Goal: Transaction & Acquisition: Purchase product/service

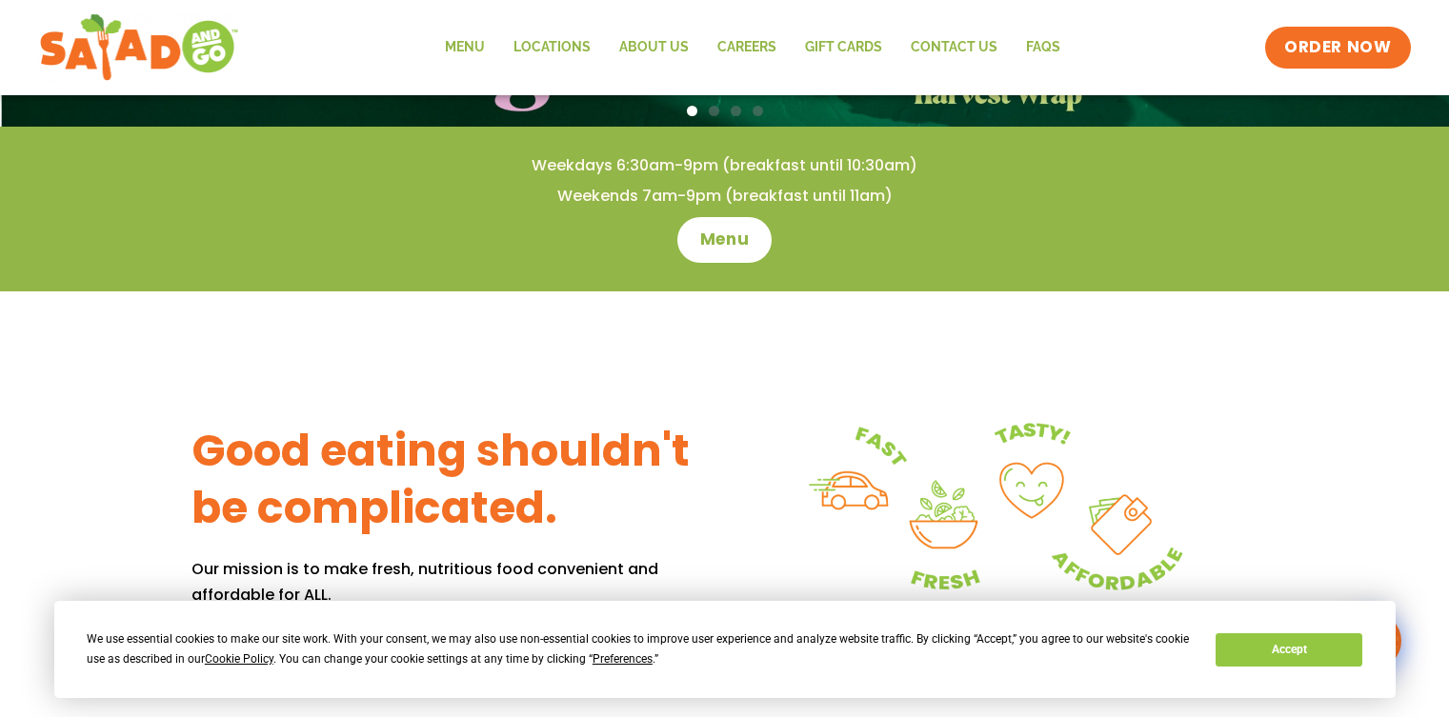
scroll to position [523, 0]
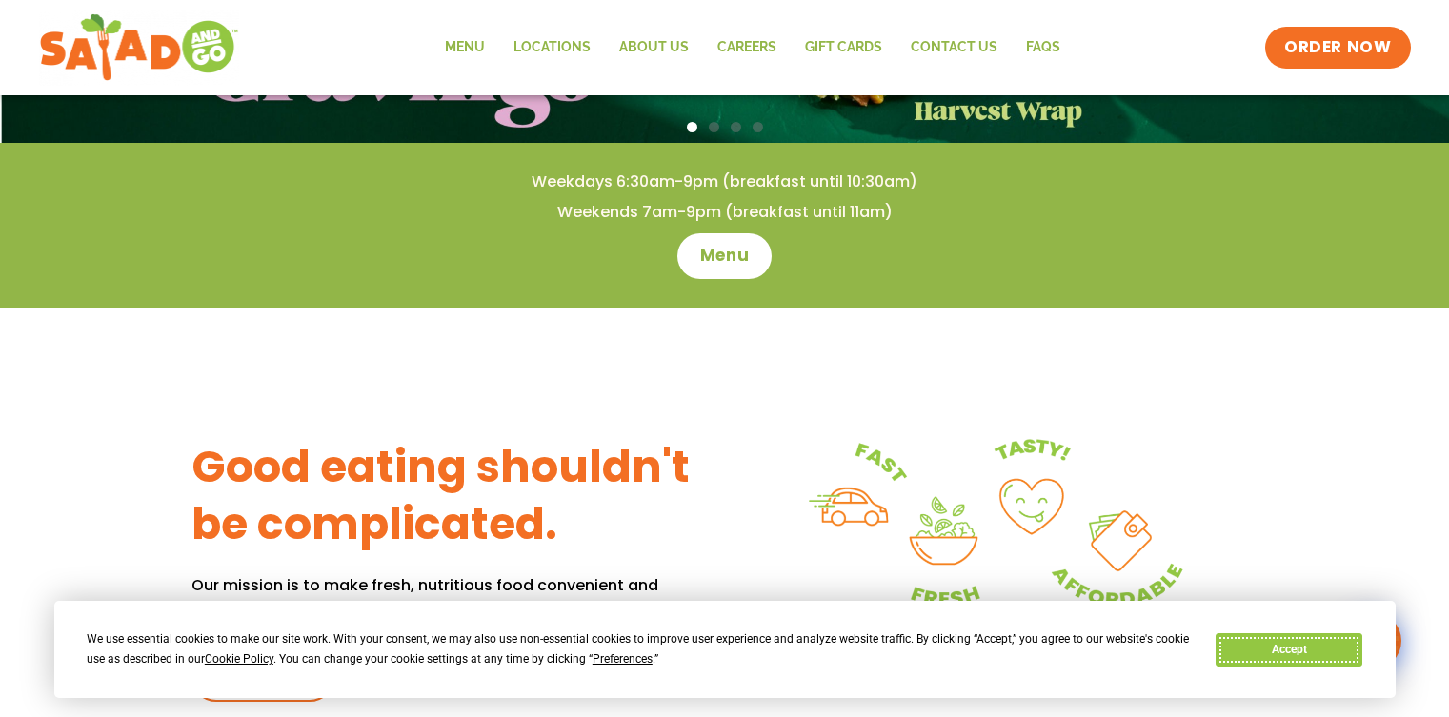
click at [1247, 650] on button "Accept" at bounding box center [1289, 650] width 147 height 33
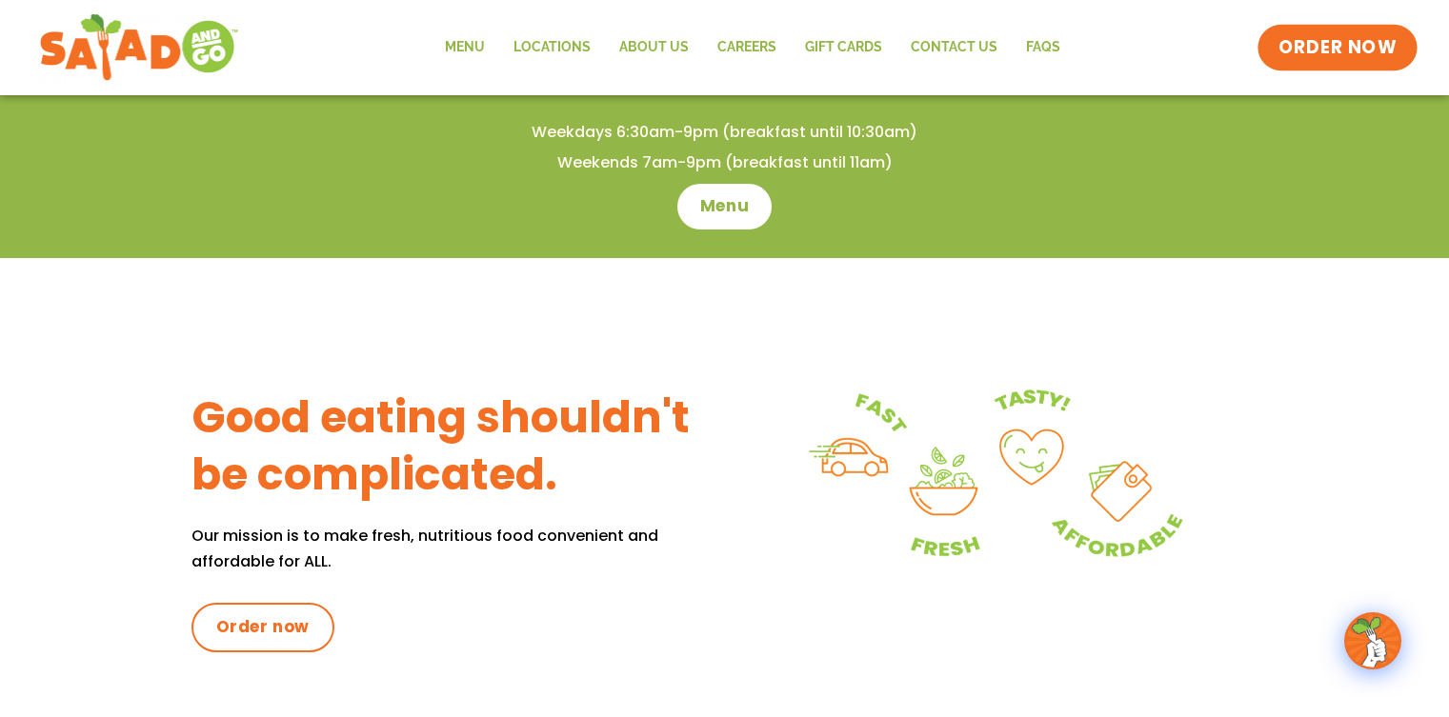
scroll to position [576, 0]
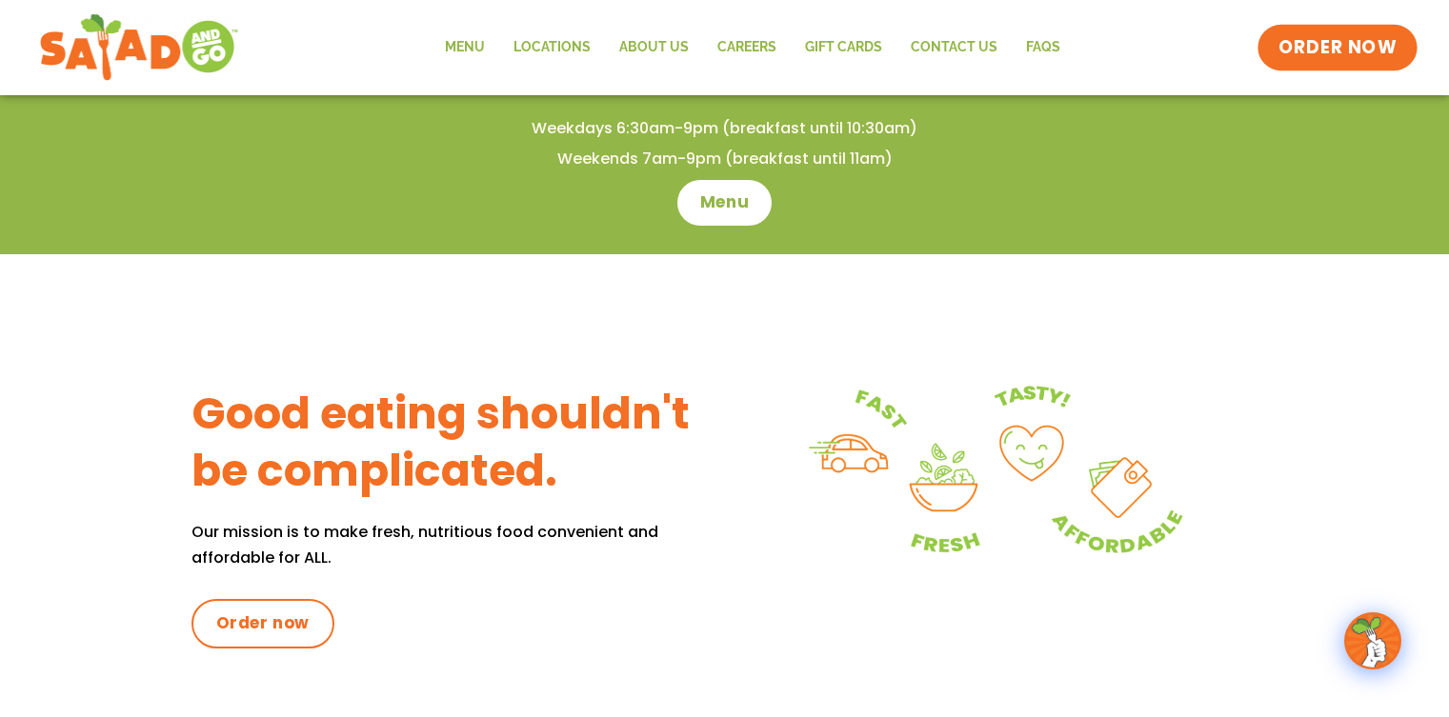
click at [1300, 53] on span "ORDER NOW" at bounding box center [1338, 47] width 118 height 25
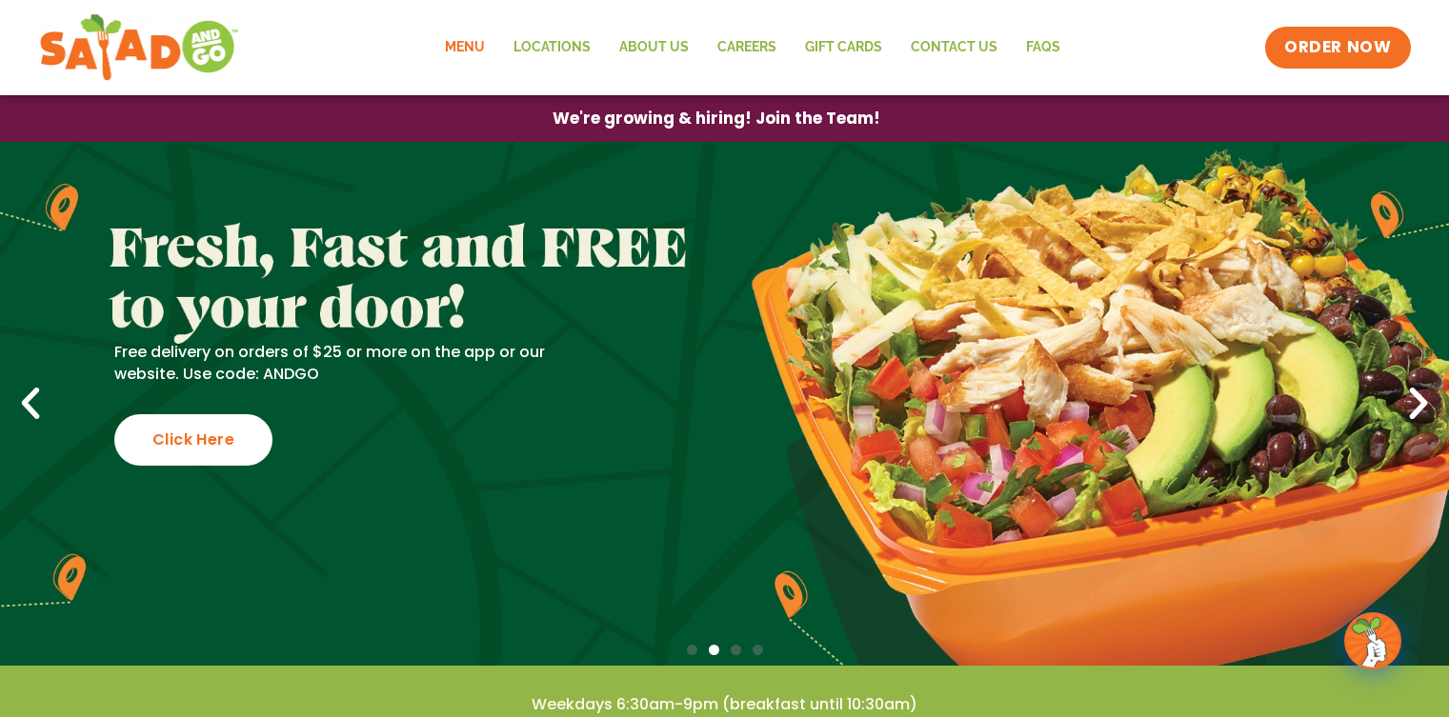
click at [471, 53] on link "Menu" at bounding box center [465, 48] width 69 height 44
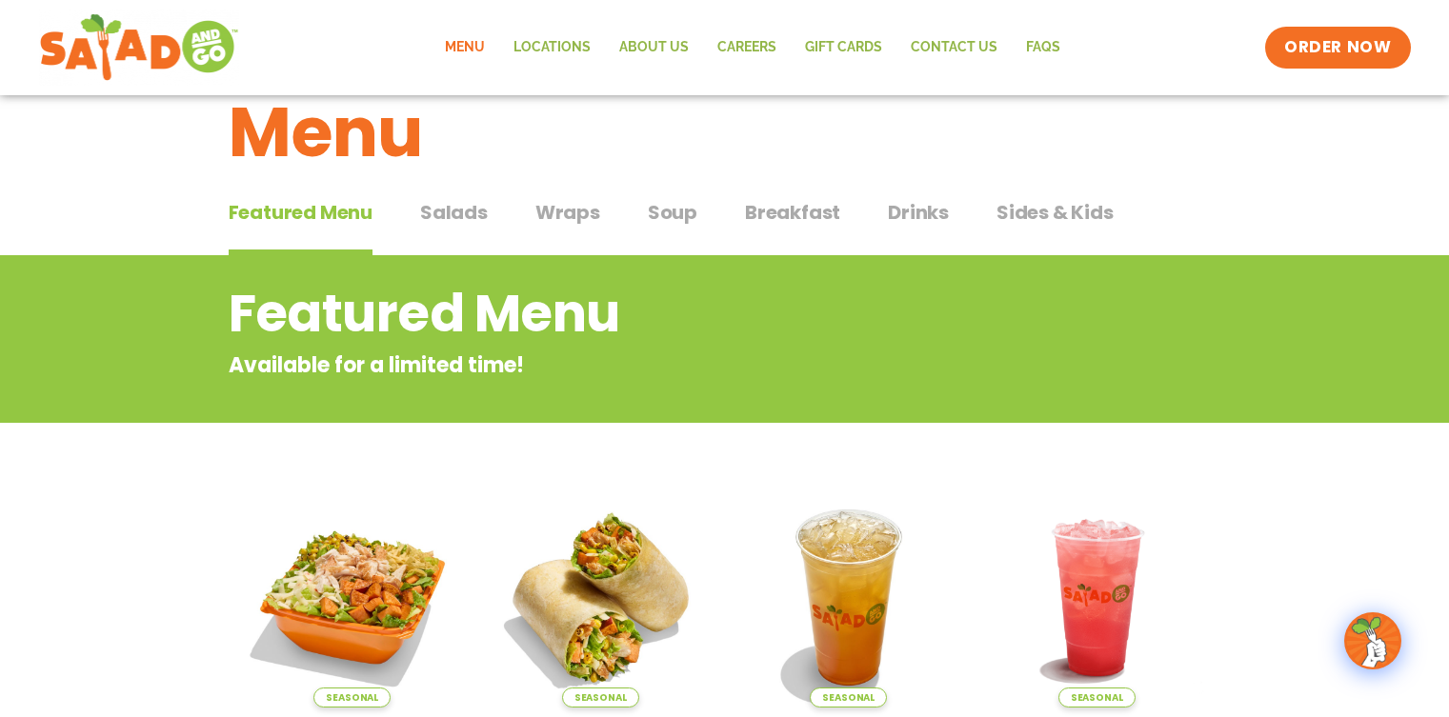
scroll to position [52, 0]
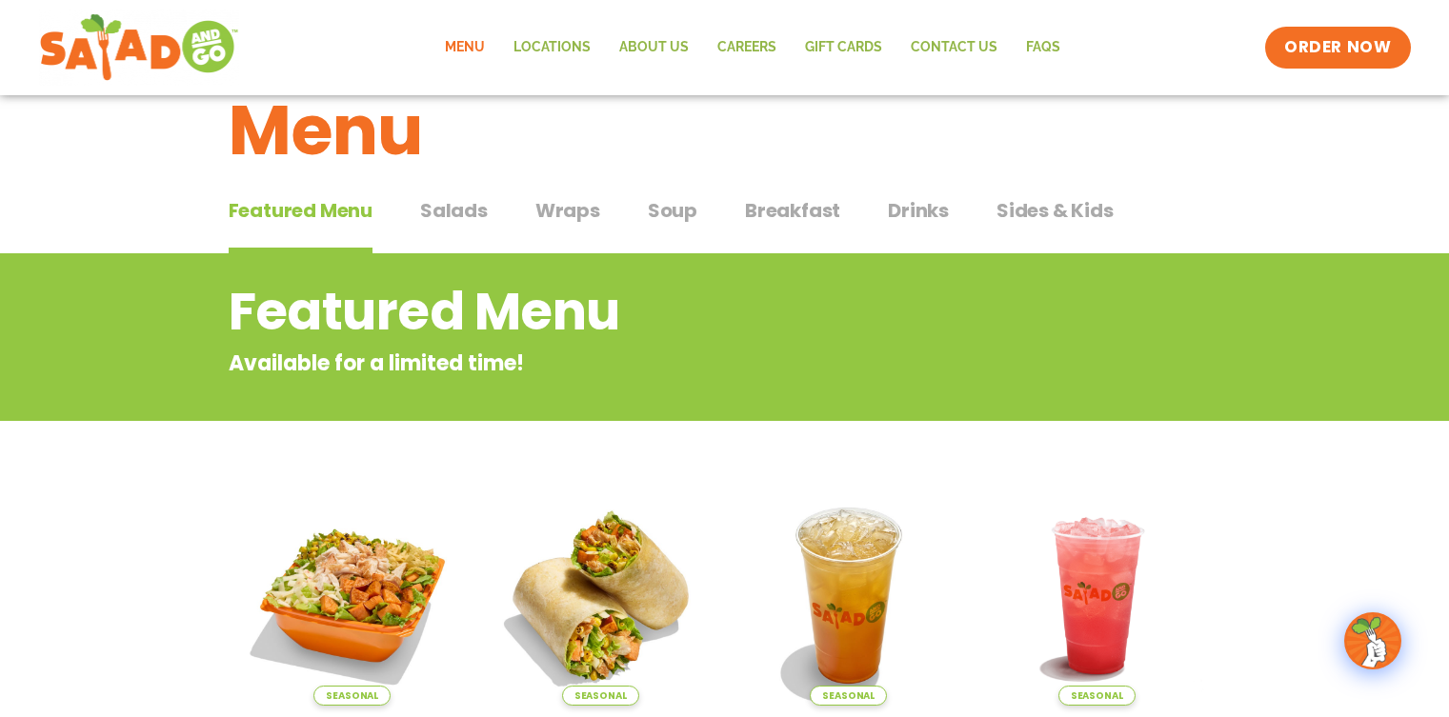
click at [449, 216] on span "Salads" at bounding box center [454, 210] width 68 height 29
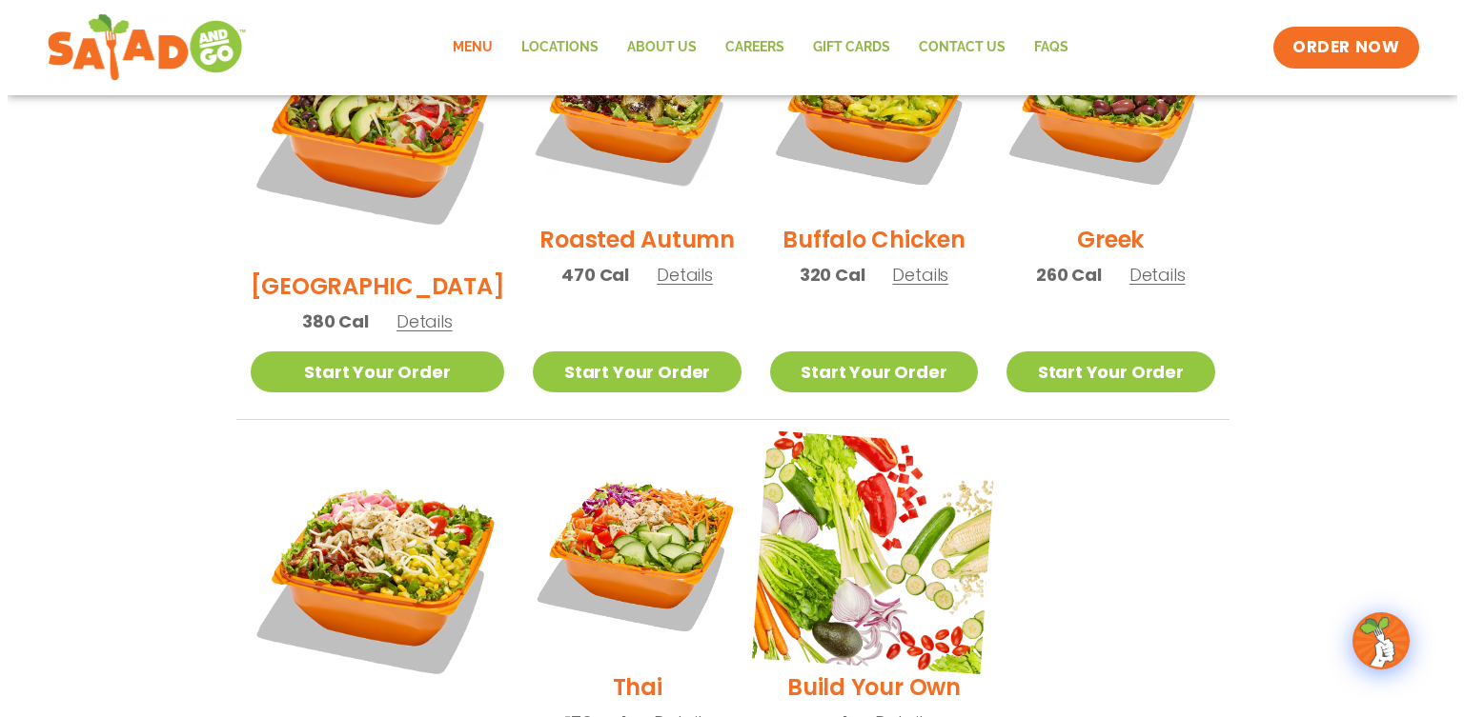
scroll to position [1128, 0]
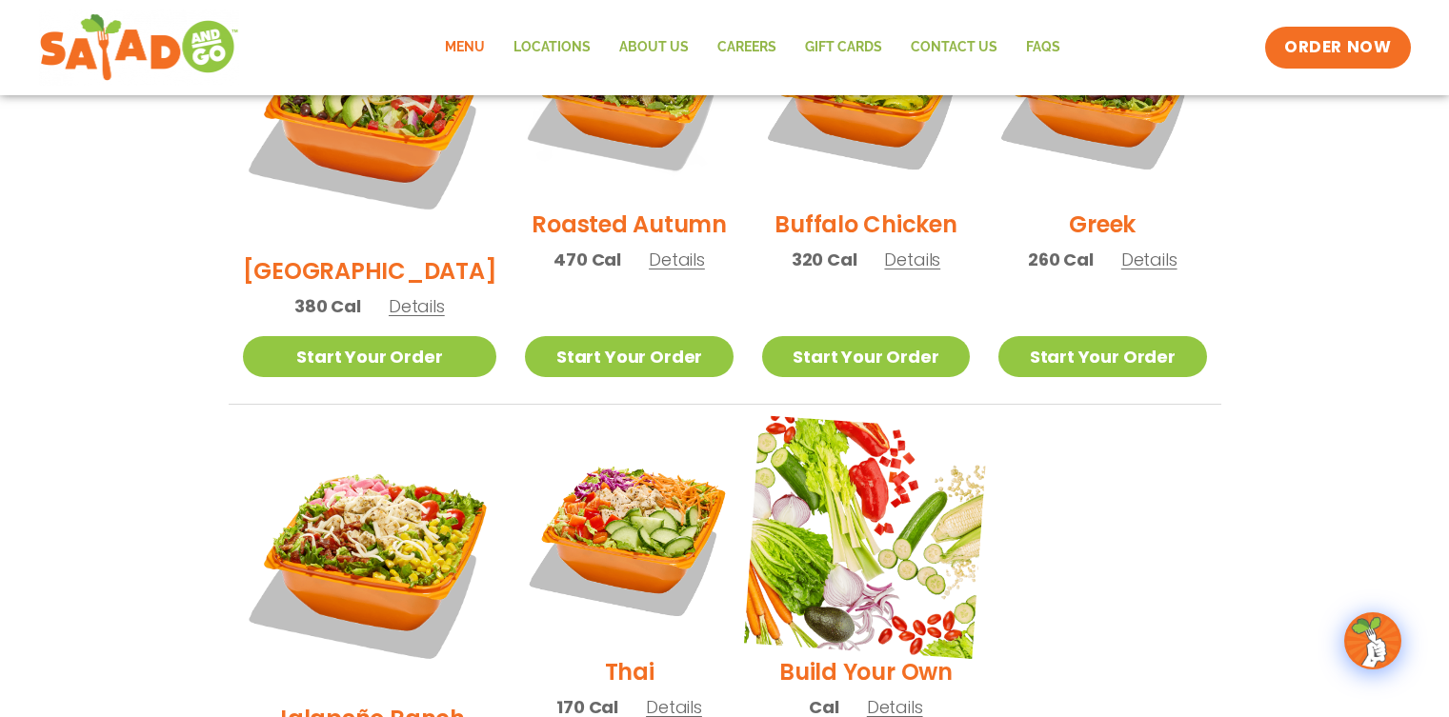
click at [839, 480] on img at bounding box center [866, 537] width 244 height 244
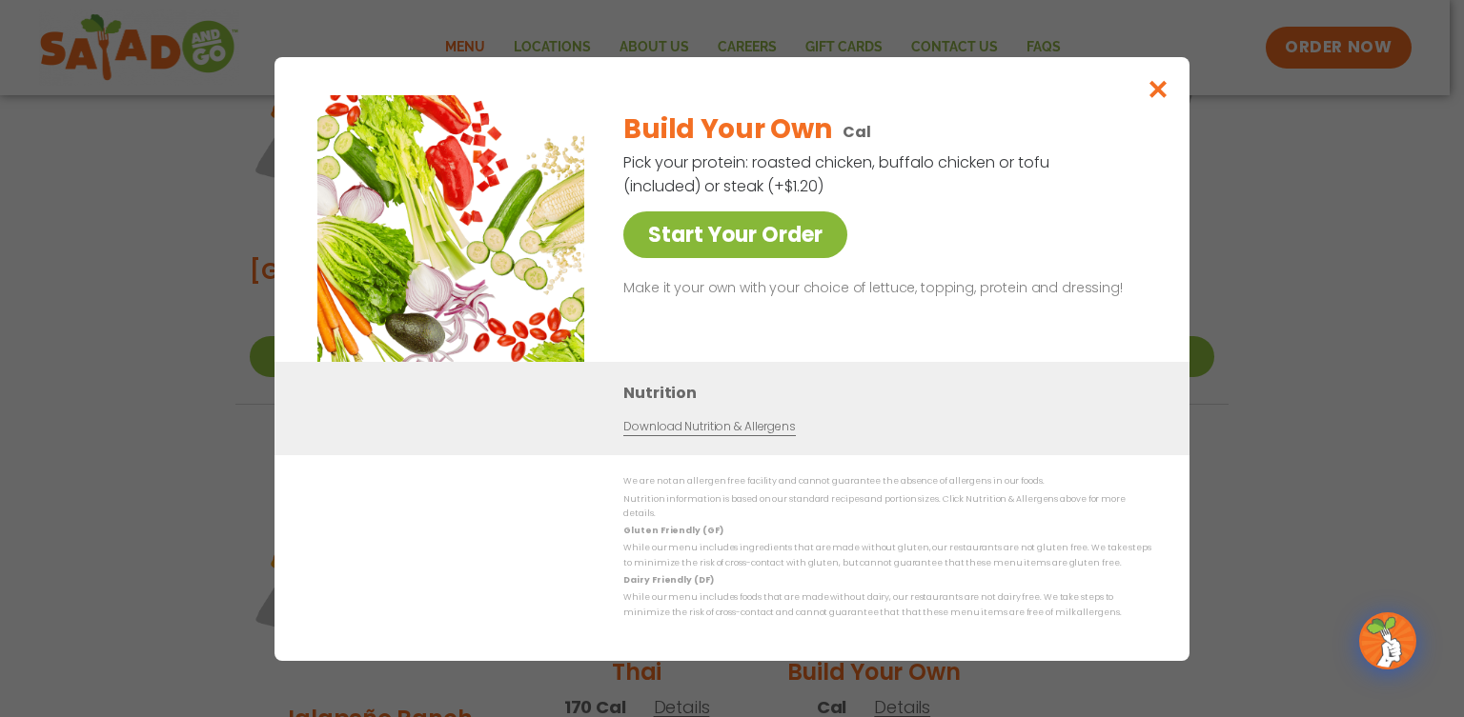
click at [730, 243] on link "Start Your Order" at bounding box center [735, 235] width 224 height 47
